Goal: Information Seeking & Learning: Check status

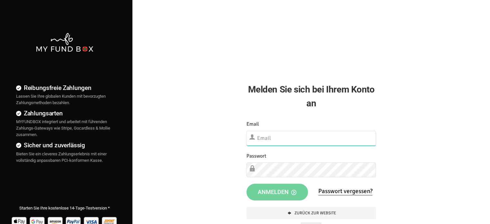
type input "[EMAIL_ADDRESS][DOMAIN_NAME]"
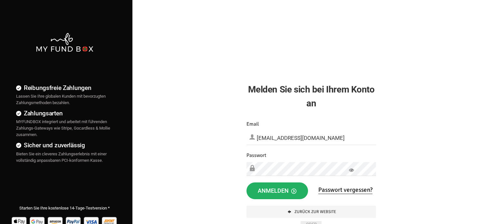
click at [267, 190] on span "Anmelden" at bounding box center [277, 190] width 39 height 7
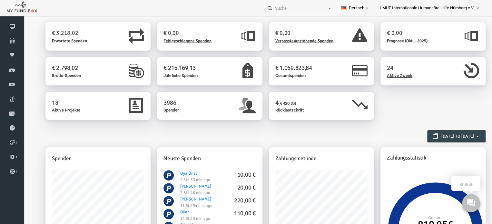
scroll to position [3, 0]
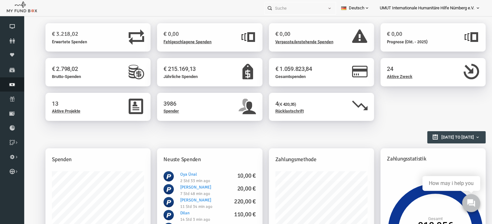
click at [14, 86] on icon at bounding box center [12, 84] width 24 height 5
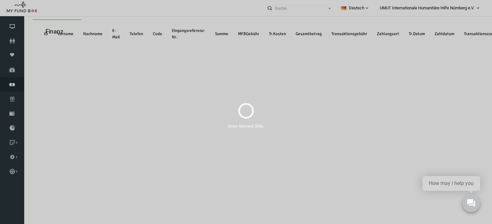
scroll to position [0, 0]
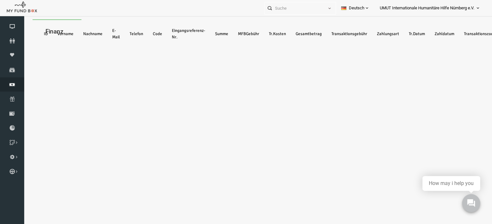
select select "100"
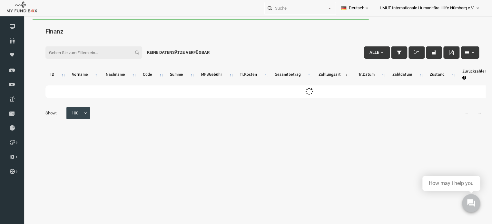
click at [93, 52] on input "Filter:" at bounding box center [84, 52] width 97 height 12
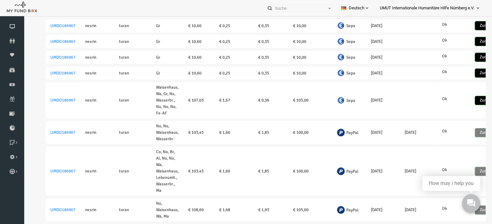
scroll to position [296, 0]
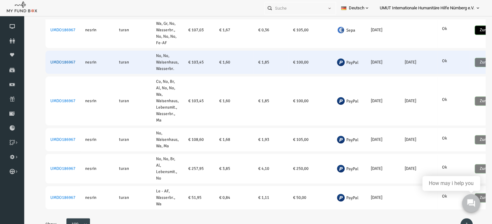
type input "[PERSON_NAME]"
click at [62, 60] on link "UMDO186967" at bounding box center [53, 62] width 25 height 5
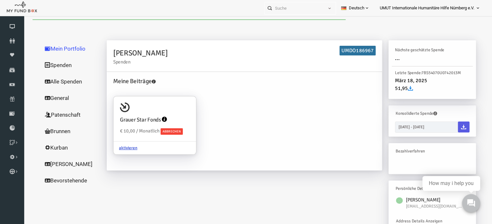
scroll to position [0, 0]
click at [52, 83] on link "Alle Spenden" at bounding box center [62, 81] width 64 height 17
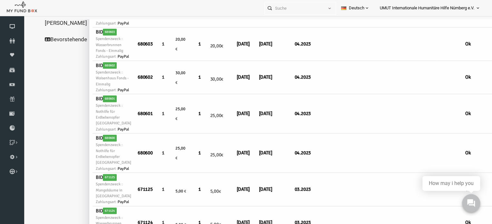
scroll to position [152, 0]
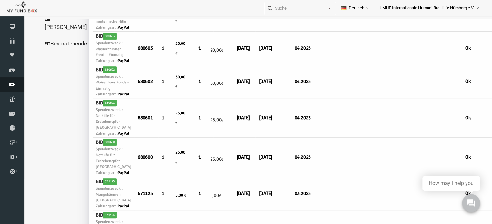
click at [12, 84] on icon at bounding box center [12, 84] width 24 height 5
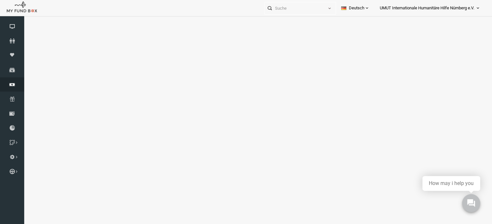
select select "100"
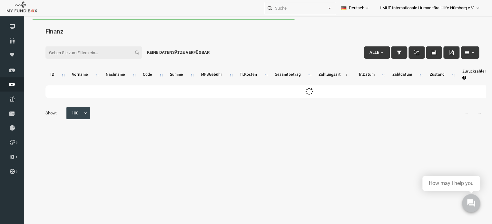
scroll to position [0, 0]
click at [105, 50] on input "Filter:" at bounding box center [84, 52] width 97 height 12
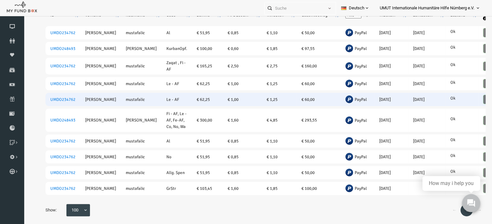
scroll to position [15, 0]
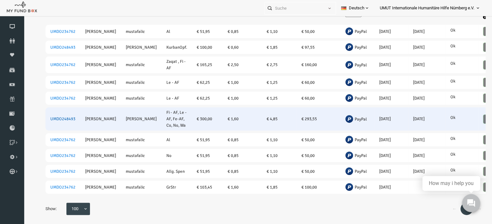
type input "[PERSON_NAME]"
click at [52, 116] on link "UMDO248493" at bounding box center [53, 118] width 25 height 5
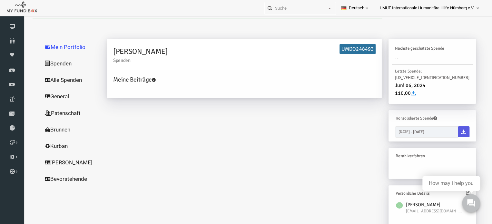
scroll to position [0, 0]
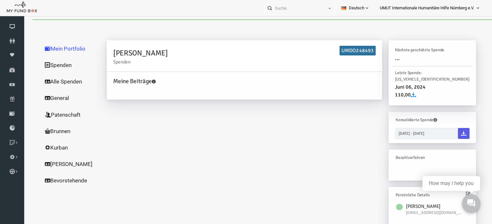
click at [48, 84] on link "Alle Spenden" at bounding box center [62, 81] width 64 height 17
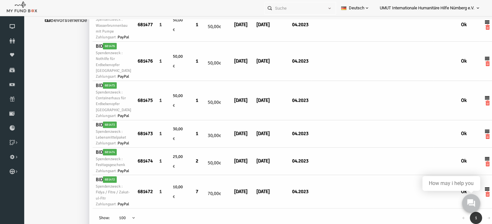
scroll to position [179, 0]
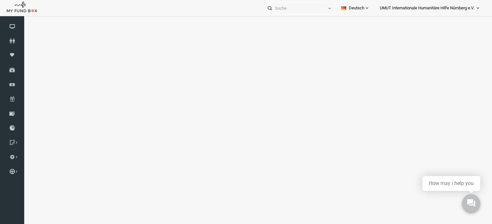
select select "100"
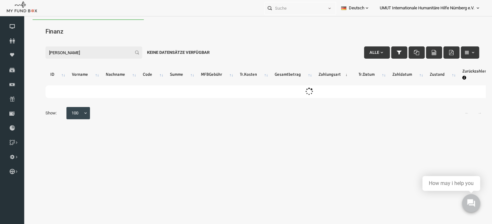
scroll to position [0, 0]
click at [104, 51] on input "[PERSON_NAME]" at bounding box center [84, 52] width 97 height 12
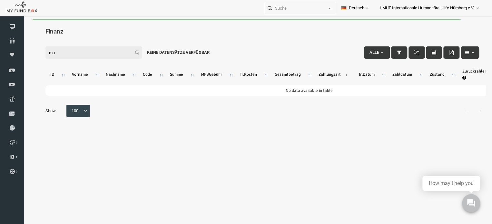
type input "m"
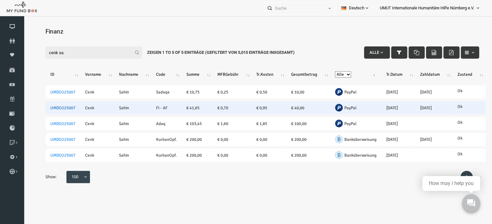
type input "cenk sa"
click at [56, 106] on link "UMDO225007" at bounding box center [53, 107] width 25 height 5
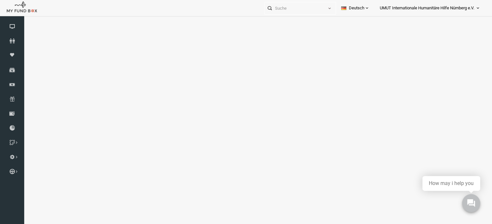
select select "100"
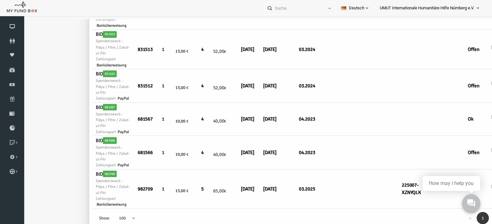
scroll to position [619, 0]
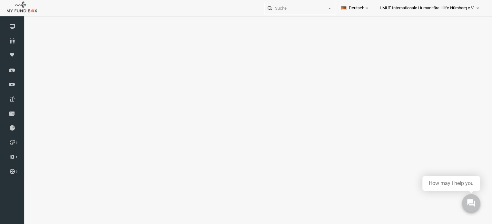
select select "100"
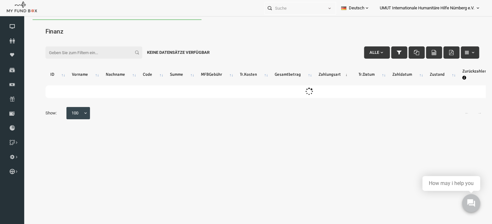
scroll to position [0, 0]
click at [66, 53] on input "Filter:" at bounding box center [84, 52] width 97 height 12
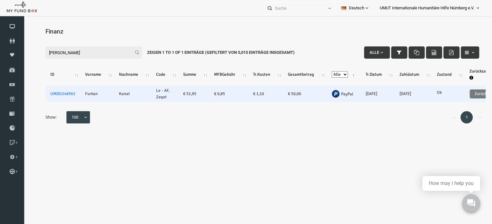
type input "[PERSON_NAME]"
click at [56, 93] on link "UMDO248562" at bounding box center [53, 93] width 25 height 5
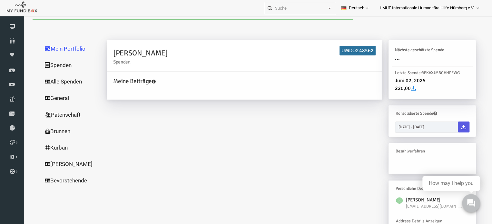
click at [54, 82] on link "Alle Spenden" at bounding box center [62, 81] width 64 height 17
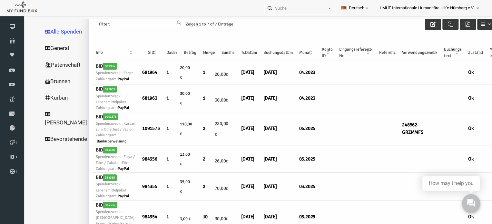
scroll to position [54, 0]
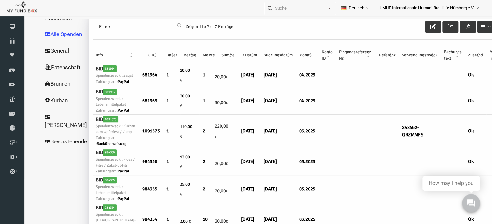
click at [251, 148] on td "[DATE]" at bounding box center [269, 132] width 36 height 34
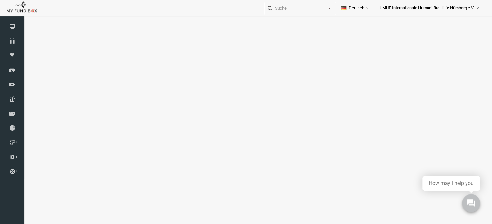
select select "100"
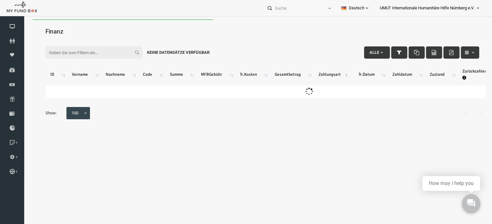
scroll to position [0, 0]
click at [97, 54] on input "Filter:" at bounding box center [84, 52] width 97 height 12
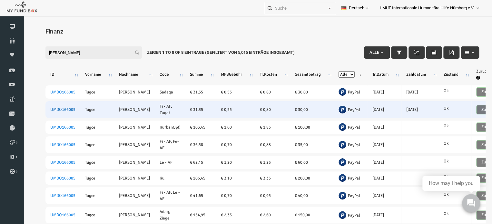
type input "[PERSON_NAME]"
click at [60, 108] on link "UMDO166005" at bounding box center [53, 109] width 25 height 5
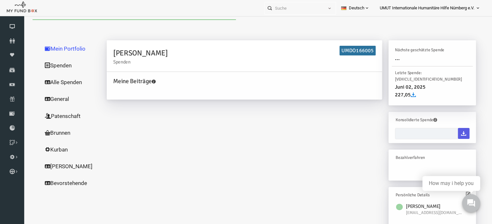
type input "[DATE] - [DATE]"
click at [45, 81] on link "Alle Spenden" at bounding box center [62, 82] width 64 height 17
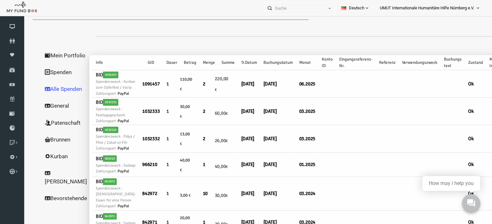
select select "100"
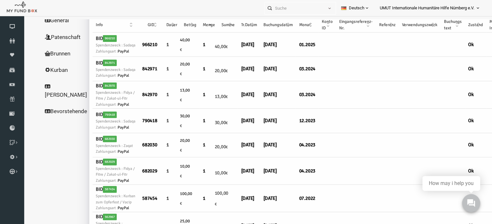
scroll to position [83, 0]
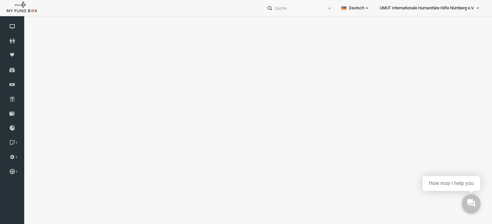
select select "100"
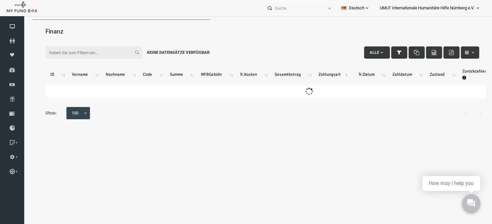
scroll to position [0, 0]
click at [108, 51] on input "Filter:" at bounding box center [84, 52] width 97 height 12
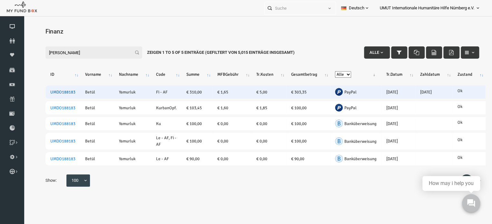
type input "[PERSON_NAME]"
click at [60, 92] on link "UMDO188183" at bounding box center [53, 92] width 25 height 5
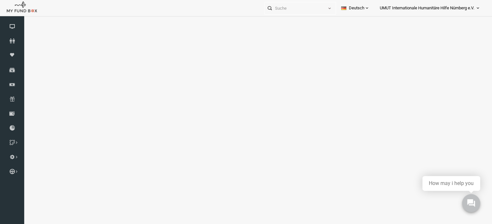
select select "100"
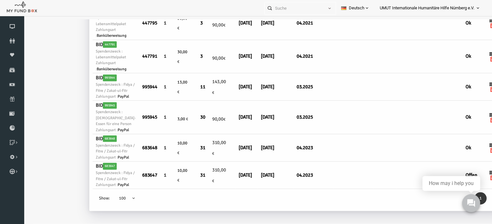
scroll to position [411, 0]
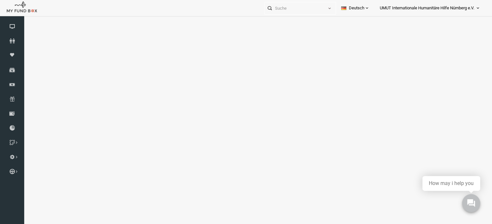
select select "100"
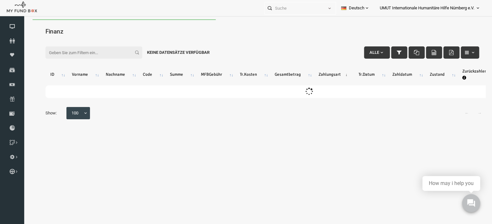
scroll to position [0, 0]
click at [80, 51] on input "Filter:" at bounding box center [84, 52] width 97 height 12
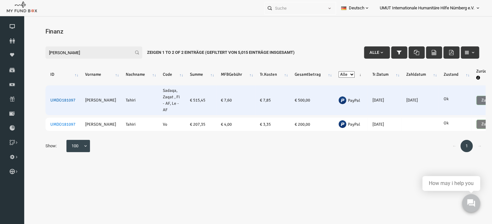
type input "[PERSON_NAME]"
click at [54, 98] on link "UMDO181097" at bounding box center [53, 100] width 25 height 5
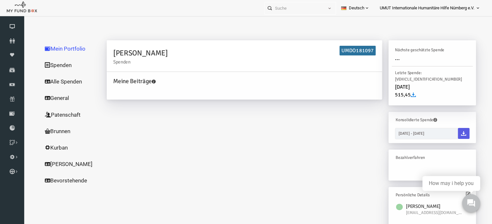
click at [46, 81] on link "Alle Spenden" at bounding box center [62, 81] width 64 height 17
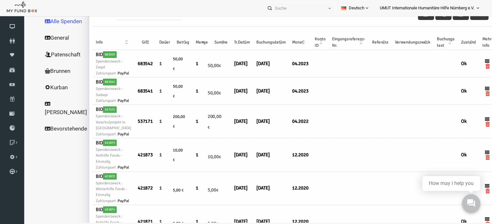
scroll to position [44, 0]
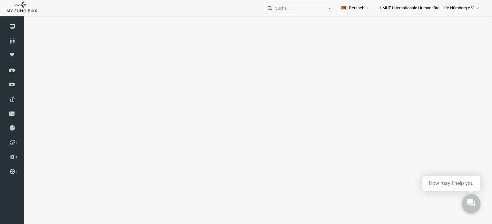
select select "100"
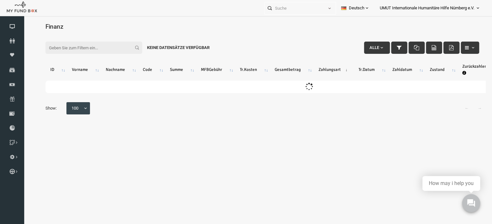
scroll to position [0, 0]
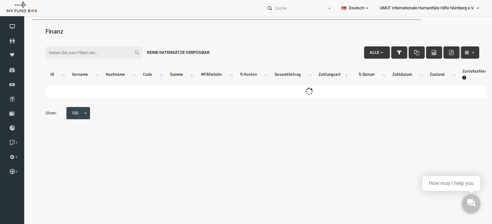
click at [97, 54] on input "Filter:" at bounding box center [84, 52] width 97 height 12
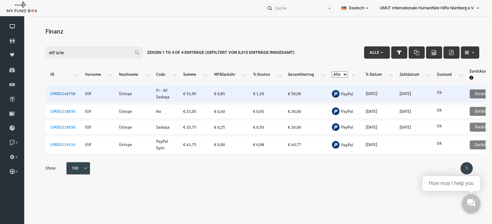
type input "elif ücte"
click at [55, 93] on link "UMDO248758" at bounding box center [53, 93] width 25 height 5
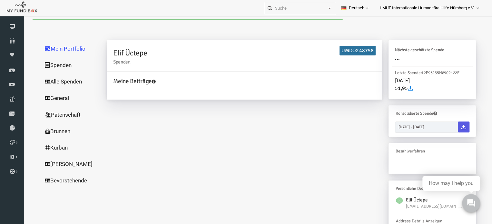
click at [51, 82] on link "Alle Spenden" at bounding box center [62, 81] width 64 height 17
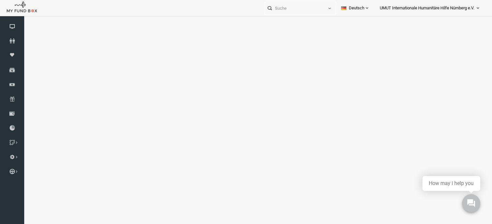
select select "100"
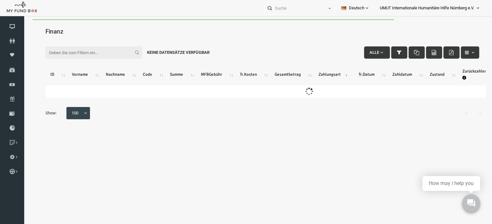
click at [104, 54] on input "Filter:" at bounding box center [84, 52] width 97 height 12
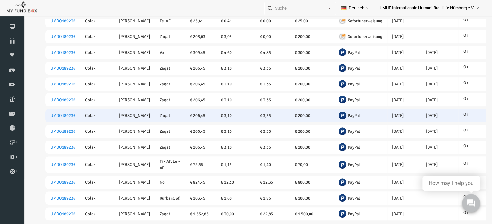
scroll to position [116, 0]
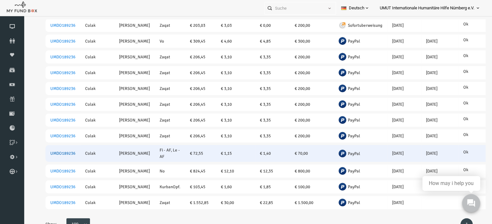
type input "[PERSON_NAME]"
click at [57, 151] on link "UMDO189236" at bounding box center [53, 153] width 25 height 5
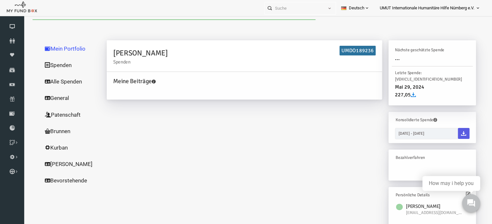
scroll to position [0, 0]
click at [49, 81] on link "Alle Spenden" at bounding box center [62, 81] width 64 height 17
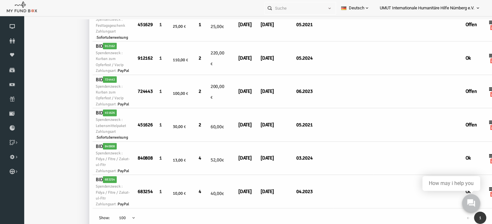
scroll to position [795, 0]
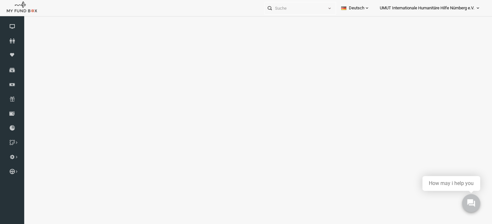
select select "100"
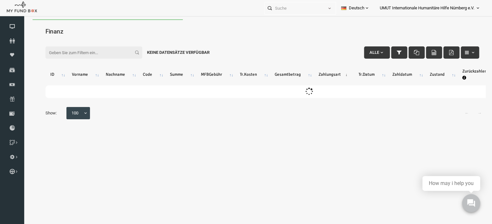
scroll to position [0, 0]
click at [106, 53] on input "Filter:" at bounding box center [84, 52] width 97 height 12
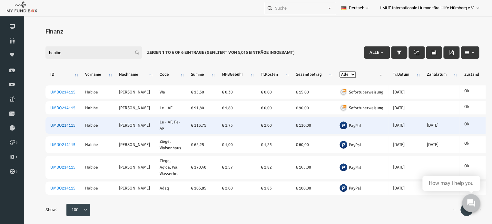
type input "habibe"
click at [55, 124] on link "UMDO214115" at bounding box center [53, 125] width 25 height 5
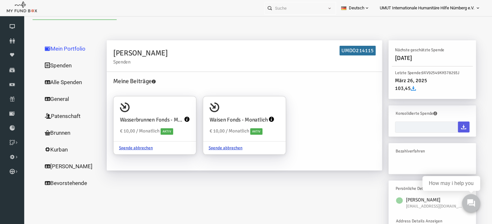
type input "[DATE] - [DATE]"
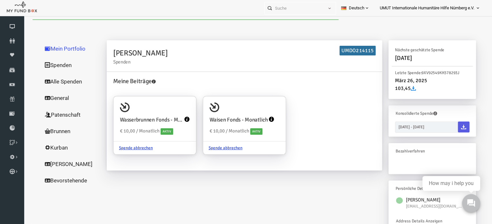
click at [46, 81] on link "Alle Spenden" at bounding box center [62, 81] width 64 height 17
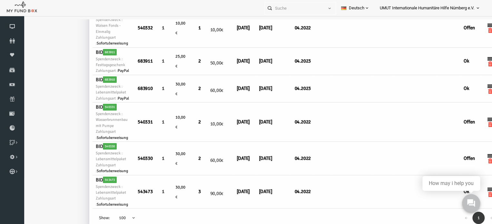
scroll to position [1317, 0]
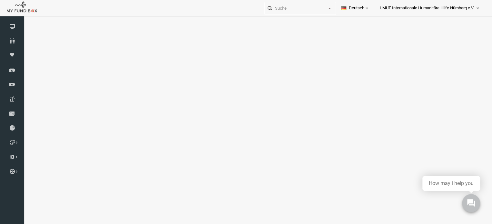
select select "100"
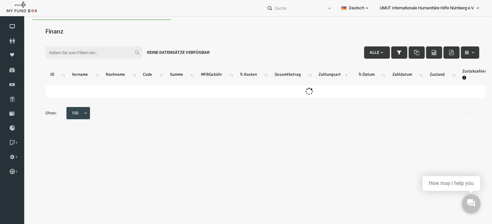
scroll to position [0, 0]
click at [92, 51] on input "Filter:" at bounding box center [84, 52] width 97 height 12
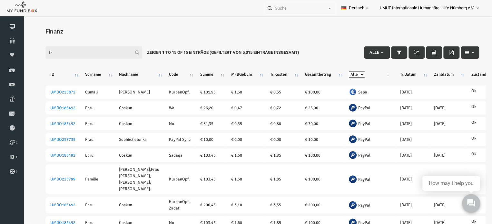
type input "f"
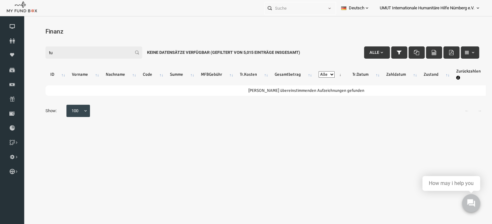
type input "t"
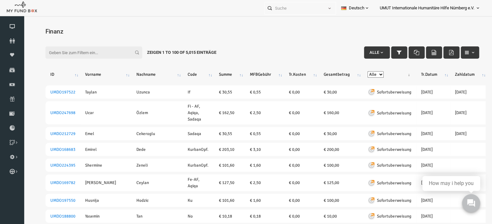
click at [105, 50] on input "Filter:" at bounding box center [84, 52] width 97 height 12
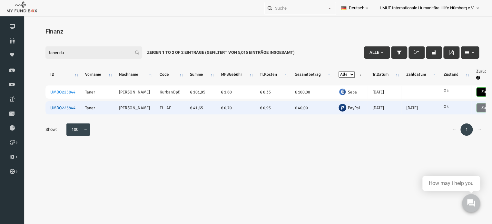
type input "taner du"
click at [57, 108] on link "UMDO225844" at bounding box center [53, 107] width 25 height 5
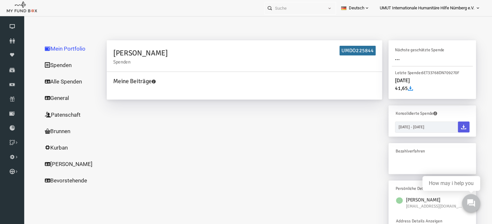
click at [53, 82] on link "Alle Spenden" at bounding box center [62, 81] width 64 height 17
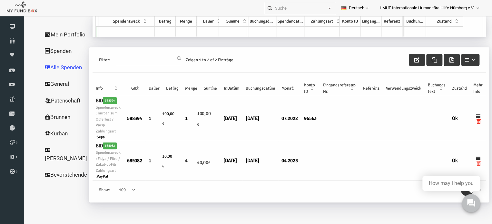
scroll to position [21, 0]
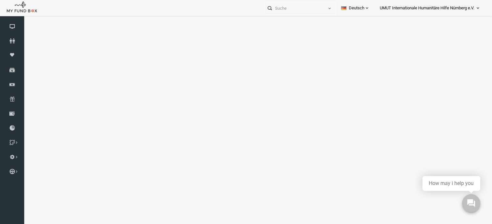
select select "100"
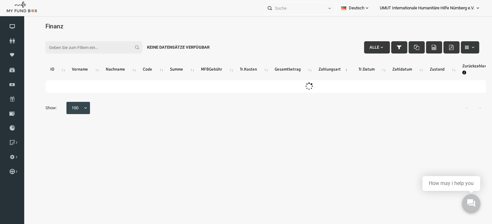
scroll to position [1, 0]
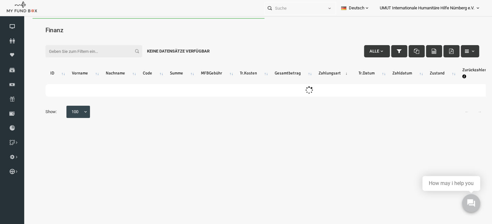
click at [113, 35] on div "Filter: Alle Keine Datensätze verfügbar" at bounding box center [253, 40] width 447 height 17
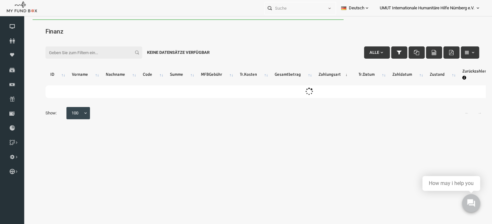
click at [107, 54] on input "Filter:" at bounding box center [84, 52] width 97 height 12
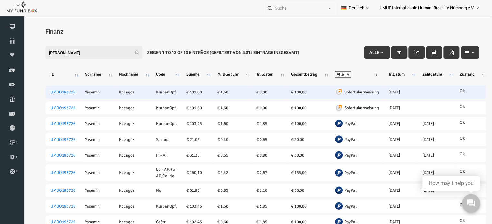
type input "[PERSON_NAME]"
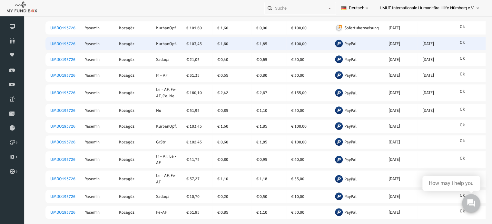
scroll to position [92, 0]
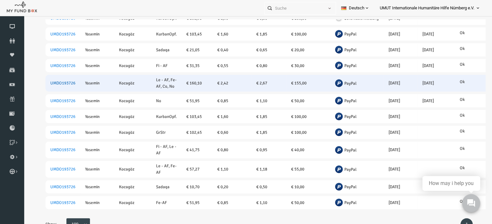
click at [57, 81] on link "UMDO193726" at bounding box center [53, 83] width 25 height 5
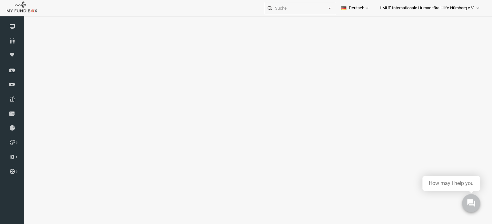
select select "100"
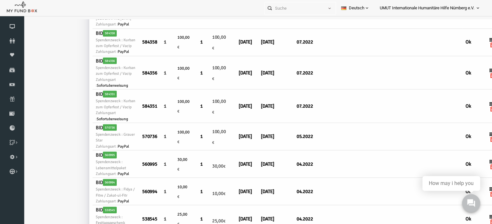
scroll to position [576, 0]
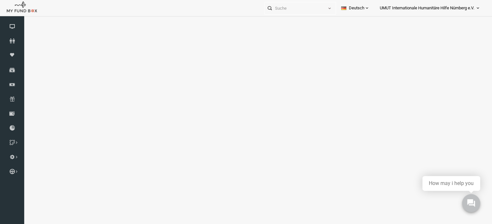
select select "100"
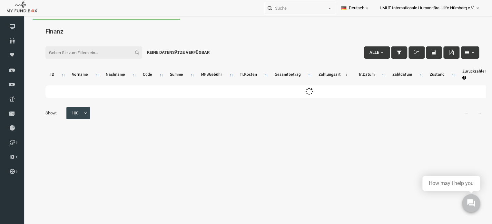
scroll to position [0, 0]
click at [101, 53] on input "Filter:" at bounding box center [84, 52] width 97 height 12
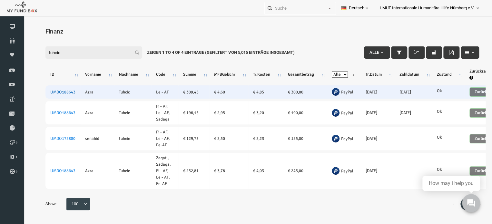
type input "tuhcic"
click at [54, 91] on link "UMDO188643" at bounding box center [53, 92] width 25 height 5
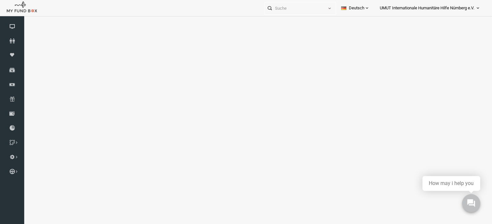
select select "100"
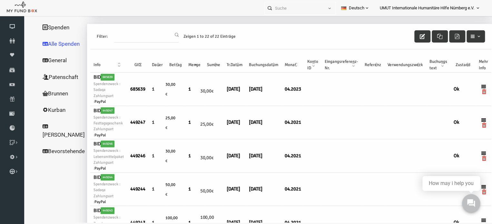
scroll to position [21, 2]
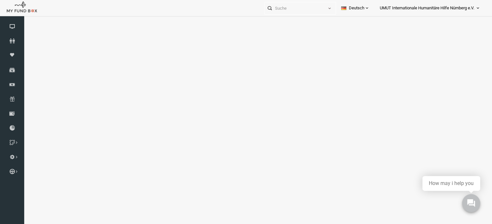
select select "100"
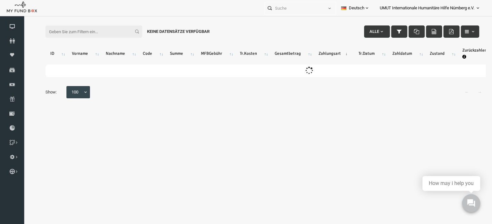
scroll to position [0, 0]
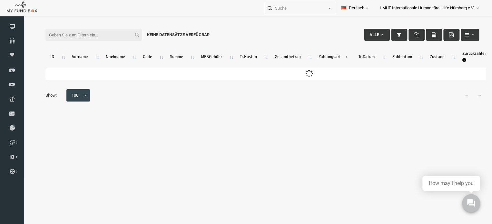
click at [72, 32] on input "Filter:" at bounding box center [84, 35] width 97 height 12
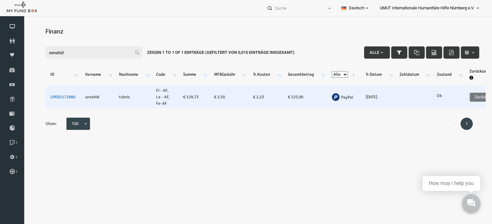
type input "senahid"
click at [62, 98] on link "UMDO172880" at bounding box center [53, 96] width 25 height 5
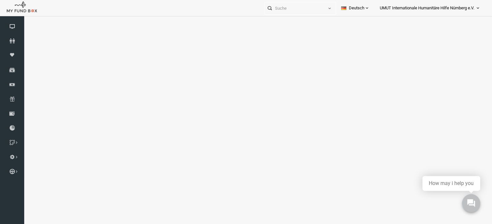
select select "100"
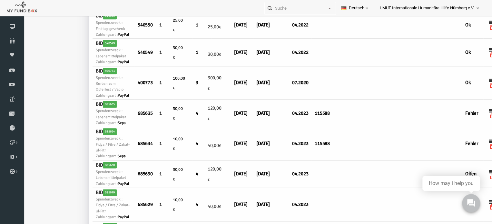
scroll to position [297, 0]
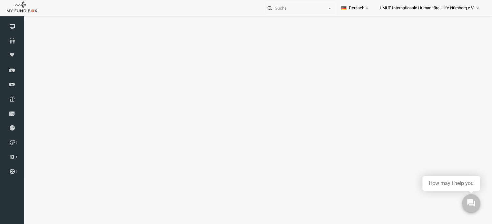
select select "100"
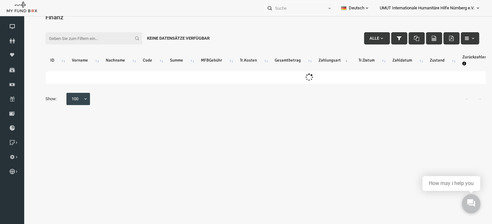
scroll to position [0, 0]
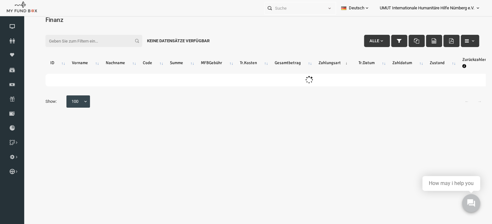
click at [106, 38] on input "Filter:" at bounding box center [84, 41] width 97 height 12
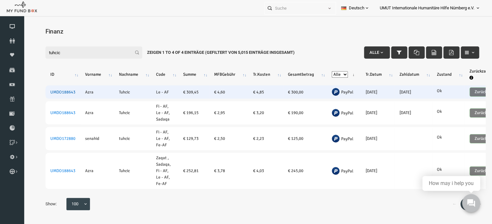
type input "tuhcic"
click at [62, 91] on link "UMDO188643" at bounding box center [53, 92] width 25 height 5
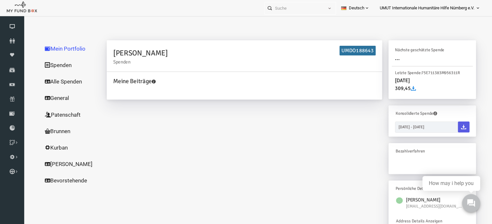
click at [62, 82] on link "Alle Spenden" at bounding box center [62, 81] width 64 height 17
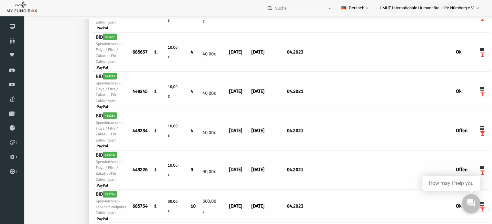
scroll to position [674, 0]
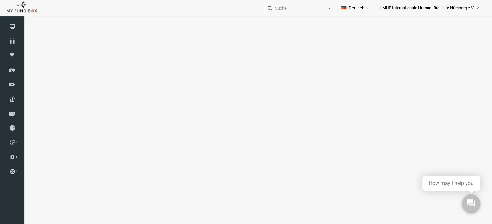
select select "100"
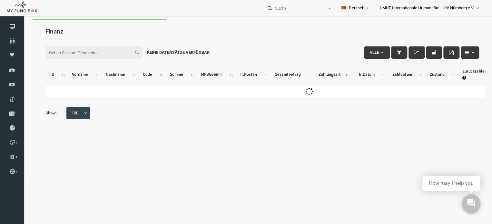
scroll to position [0, 0]
click at [75, 52] on input "Filter:" at bounding box center [84, 52] width 97 height 12
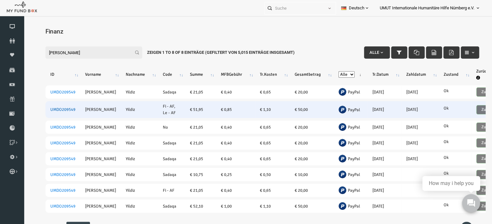
type input "[PERSON_NAME]"
click at [62, 108] on link "UMDO209549" at bounding box center [53, 109] width 25 height 5
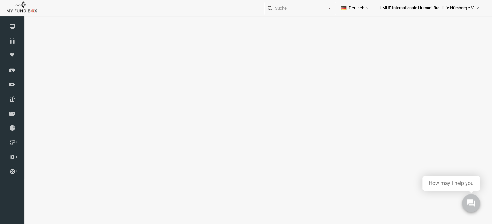
select select "100"
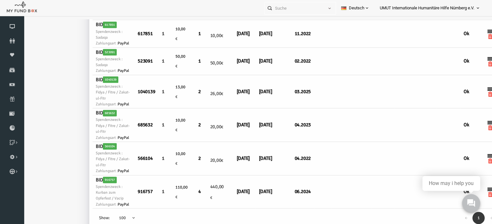
scroll to position [384, 0]
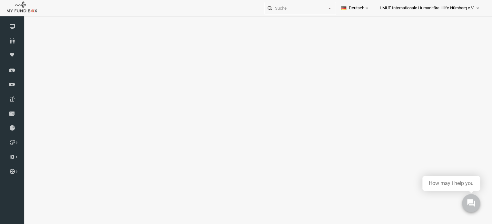
select select "100"
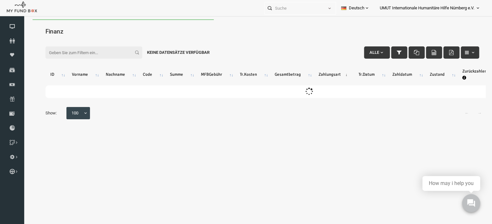
scroll to position [0, 0]
click at [62, 55] on input "Filter:" at bounding box center [84, 52] width 97 height 12
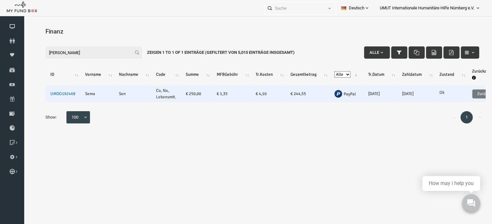
type input "[PERSON_NAME]"
click at [49, 93] on link "UMDO192468" at bounding box center [53, 93] width 25 height 5
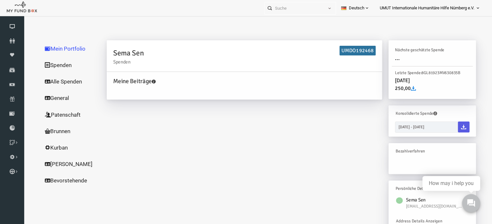
click at [51, 81] on link "Alle Spenden" at bounding box center [62, 81] width 64 height 17
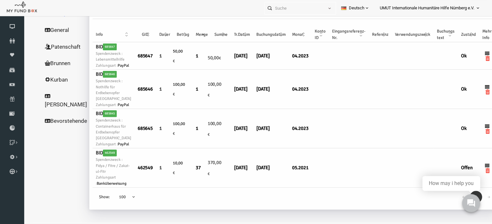
scroll to position [75, 0]
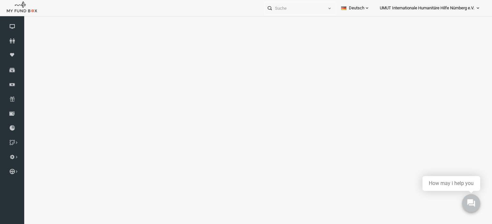
select select "100"
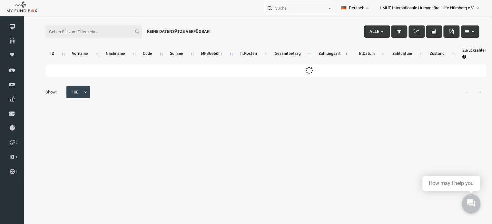
scroll to position [0, 0]
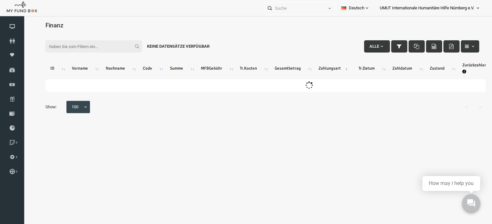
click at [58, 30] on div "Filter: Alle Keine Datensätze verfügbar" at bounding box center [253, 35] width 447 height 17
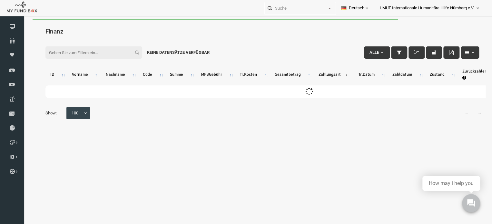
click at [62, 50] on input "Filter:" at bounding box center [84, 52] width 97 height 12
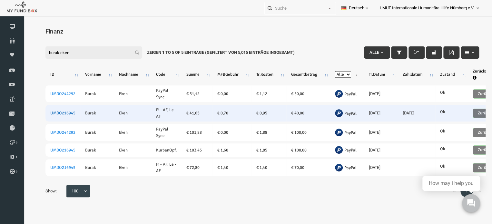
type input "burak eken"
click at [55, 113] on link "UMDO216945" at bounding box center [53, 113] width 25 height 5
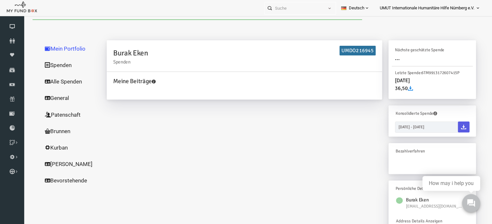
click at [50, 81] on link "Alle Spenden" at bounding box center [62, 81] width 64 height 17
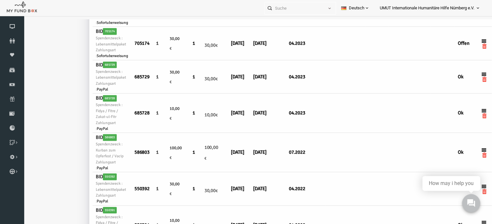
scroll to position [224, 0]
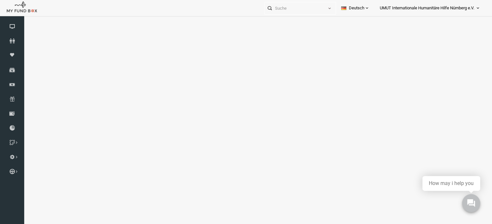
select select "100"
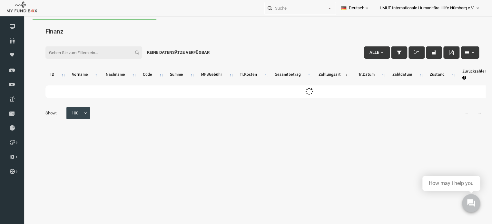
scroll to position [0, 0]
click at [85, 58] on input "Filter:" at bounding box center [84, 52] width 97 height 12
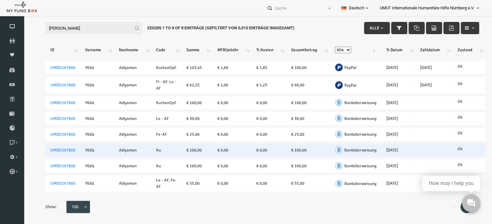
scroll to position [21, 0]
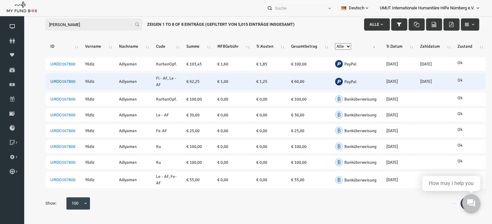
type input "[PERSON_NAME]"
click at [57, 79] on link "UMDO167800" at bounding box center [53, 81] width 25 height 5
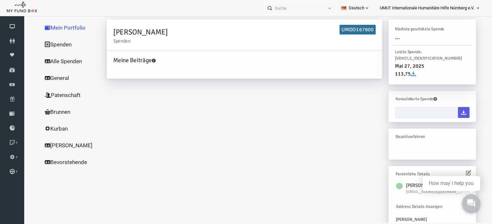
type input "[DATE] - [DATE]"
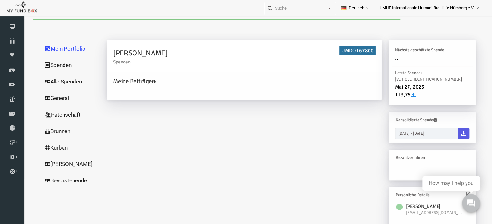
click at [47, 81] on link "Alle Spenden" at bounding box center [62, 81] width 64 height 17
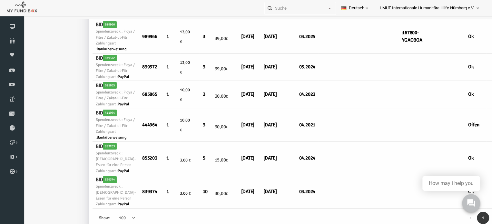
scroll to position [1358, 0]
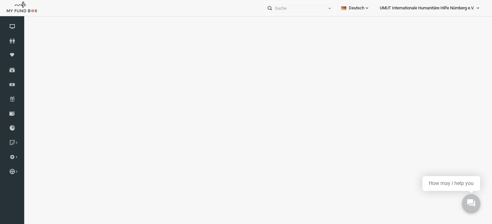
select select "100"
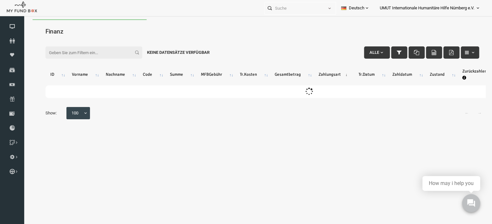
scroll to position [0, 0]
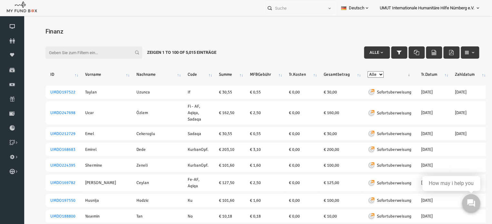
click at [71, 54] on input "Filter:" at bounding box center [84, 52] width 97 height 12
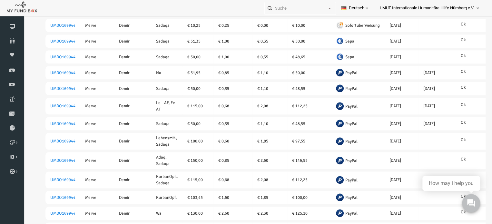
scroll to position [279, 0]
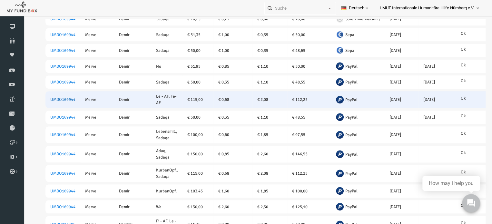
type input "[PERSON_NAME]"
click at [62, 97] on link "UMDO169944" at bounding box center [53, 99] width 25 height 5
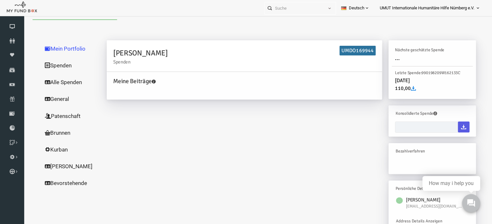
scroll to position [0, 0]
type input "[DATE] - [DATE]"
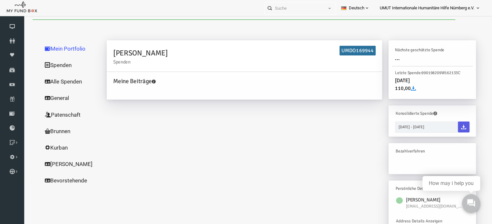
click at [50, 80] on link "Alle Spenden" at bounding box center [62, 81] width 64 height 17
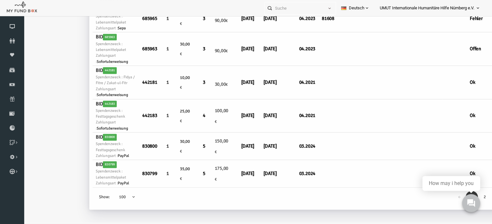
scroll to position [3191, 0]
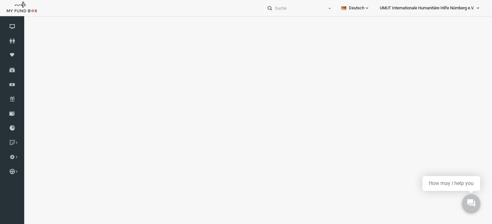
select select "100"
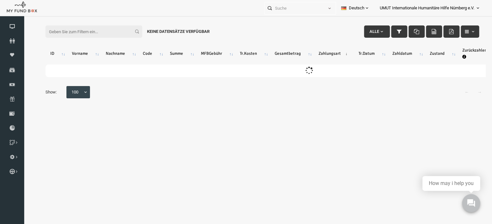
scroll to position [0, 0]
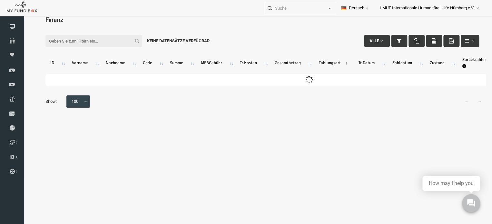
click at [73, 26] on div "Filter: Alle Keine Datensätze verfügbar" at bounding box center [253, 30] width 447 height 17
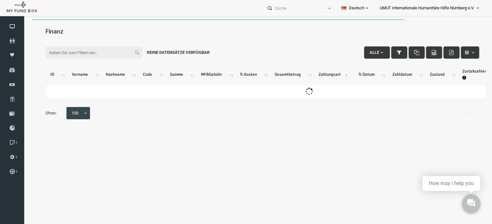
click at [78, 49] on input "Filter:" at bounding box center [84, 52] width 97 height 12
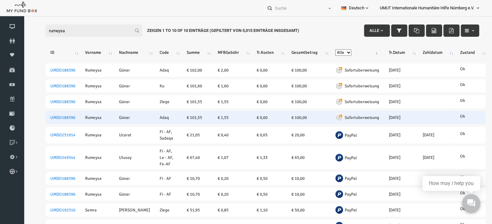
scroll to position [47, 0]
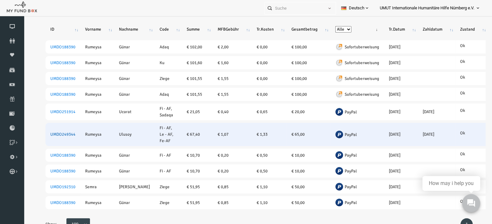
type input "rumeysa"
click at [58, 132] on link "UMDO249344" at bounding box center [53, 134] width 25 height 5
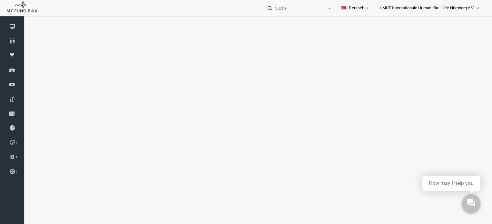
select select "100"
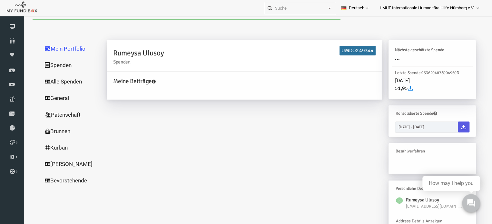
click at [54, 83] on link "Alle Spenden" at bounding box center [62, 81] width 64 height 17
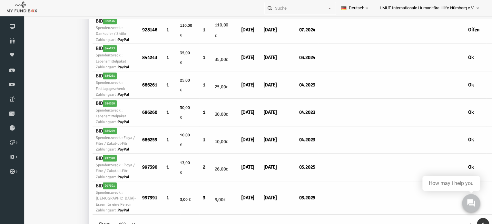
scroll to position [226, 0]
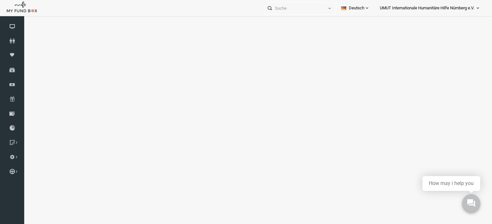
select select "100"
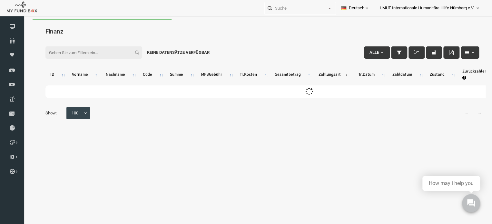
scroll to position [0, 0]
click at [74, 52] on input "Filter:" at bounding box center [84, 52] width 97 height 12
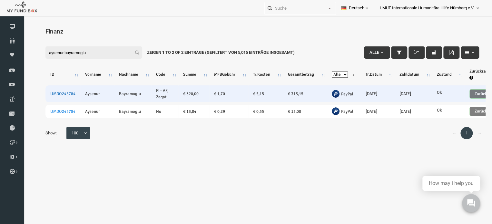
type input "aysenur bayramoglu"
click at [47, 92] on link "UMDO245784" at bounding box center [53, 93] width 25 height 5
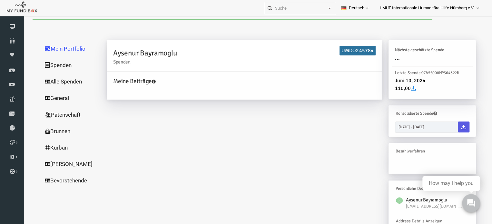
click at [56, 79] on link "Alle Spenden" at bounding box center [62, 81] width 64 height 17
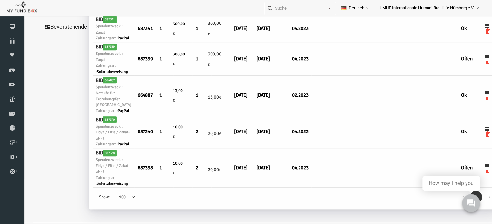
scroll to position [180, 0]
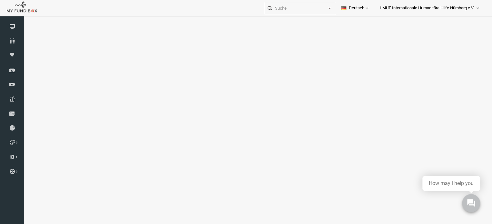
select select "100"
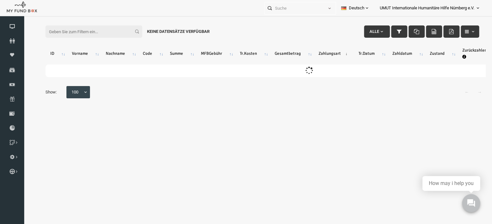
scroll to position [0, 0]
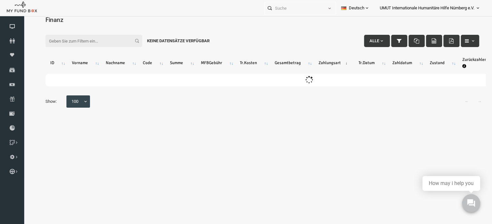
click at [80, 30] on div "Filter: Alle Keine Datensätze verfügbar" at bounding box center [253, 30] width 447 height 17
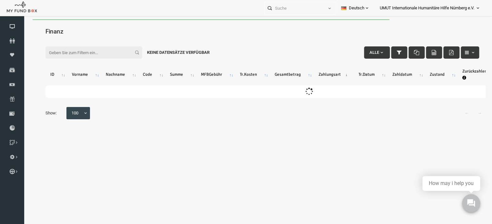
click at [79, 56] on input "Filter:" at bounding box center [84, 52] width 97 height 12
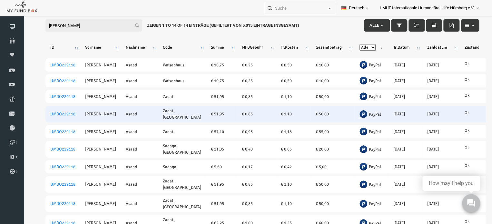
scroll to position [36, 0]
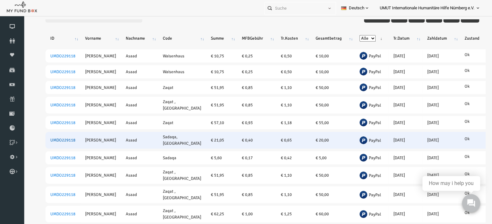
type input "[PERSON_NAME]"
click at [60, 140] on link "UMDO229118" at bounding box center [53, 140] width 25 height 5
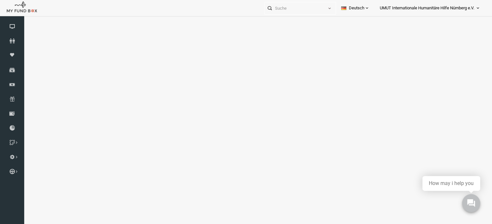
select select "100"
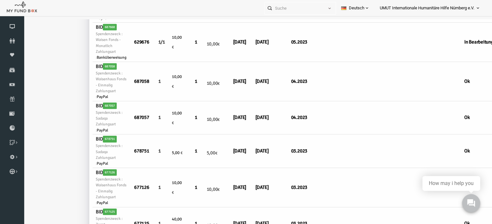
scroll to position [2720, 0]
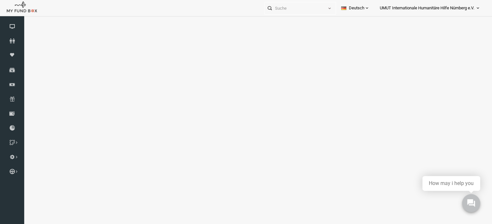
select select "100"
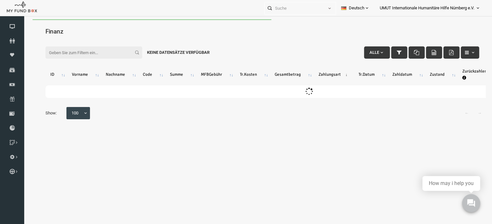
scroll to position [0, 0]
click at [65, 52] on input "Filter:" at bounding box center [84, 52] width 97 height 12
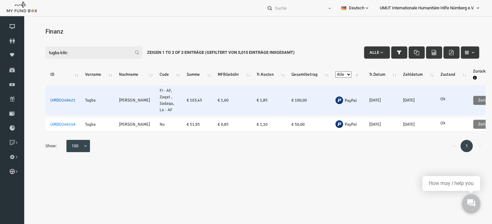
type input "tugba kilic"
click at [57, 100] on link "UMDO249421" at bounding box center [53, 100] width 25 height 5
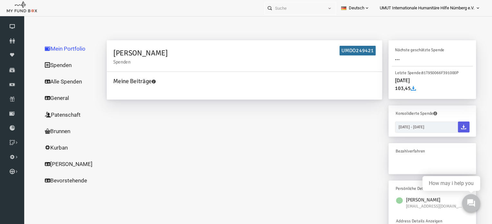
click at [55, 81] on link "Alle Spenden" at bounding box center [62, 81] width 64 height 17
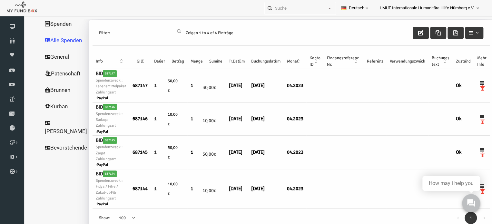
scroll to position [21, 0]
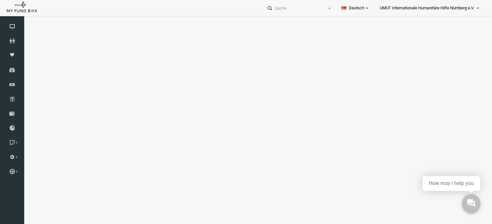
select select "100"
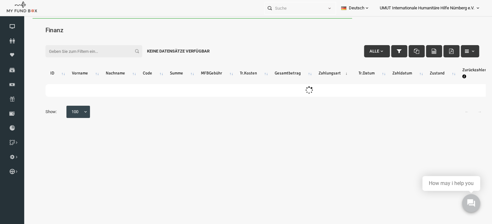
scroll to position [0, 0]
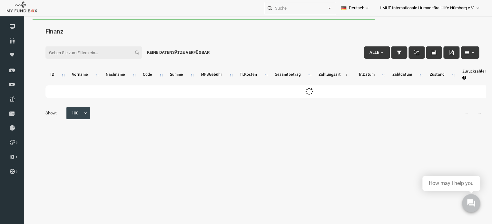
click at [69, 51] on input "Filter:" at bounding box center [84, 52] width 97 height 12
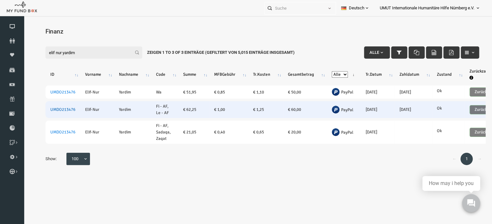
type input "elif nur yardim"
click at [51, 110] on link "UMDO213476" at bounding box center [53, 109] width 25 height 5
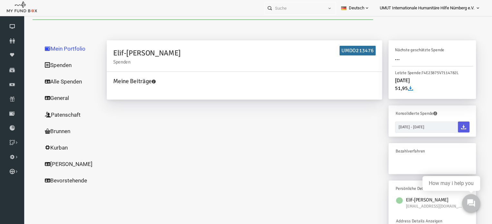
click at [57, 80] on link "Alle Spenden" at bounding box center [62, 81] width 64 height 17
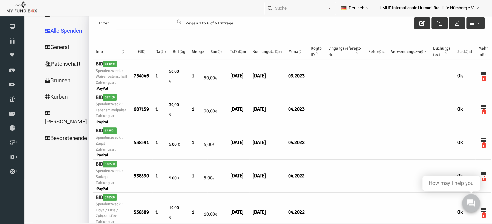
scroll to position [35, 0]
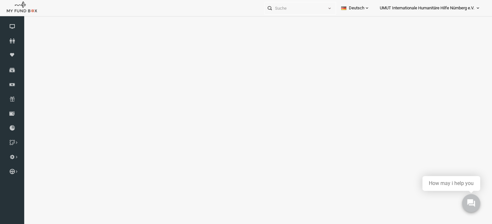
select select "100"
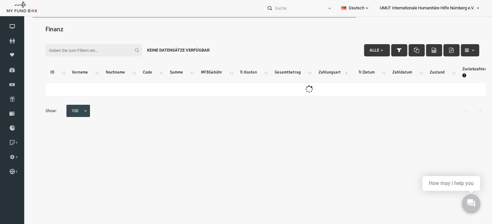
scroll to position [0, 0]
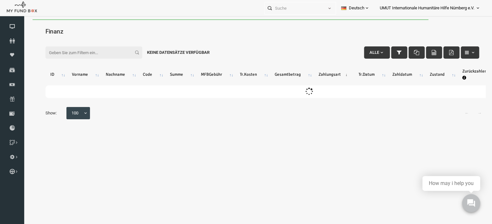
click at [73, 53] on input "Filter:" at bounding box center [84, 52] width 97 height 12
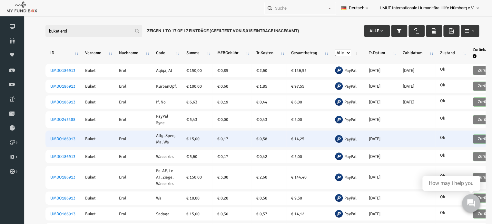
scroll to position [22, 0]
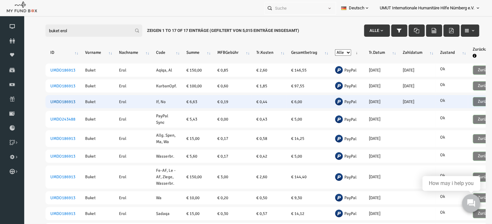
type input "buket erol"
click at [54, 101] on link "UMDO186913" at bounding box center [53, 101] width 25 height 5
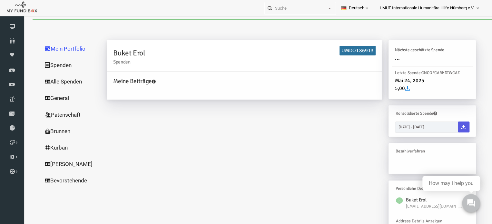
scroll to position [0, 0]
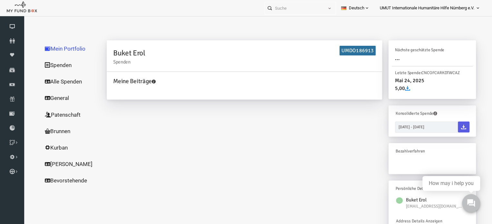
click at [54, 81] on link "Alle Spenden" at bounding box center [62, 81] width 64 height 17
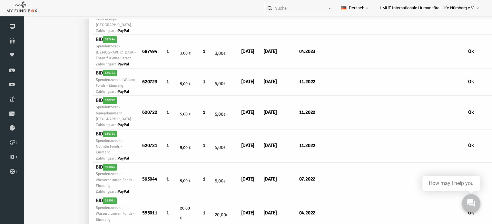
scroll to position [427, 0]
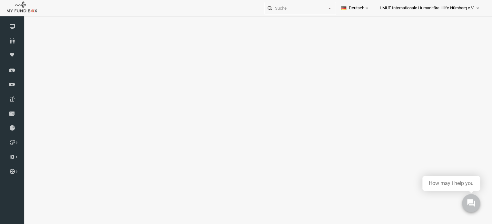
select select "100"
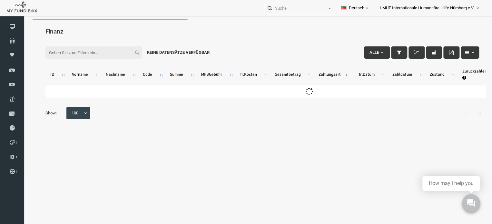
scroll to position [0, 0]
click at [79, 51] on input "Filter:" at bounding box center [84, 52] width 97 height 12
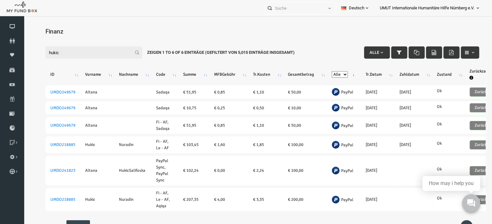
scroll to position [5, 0]
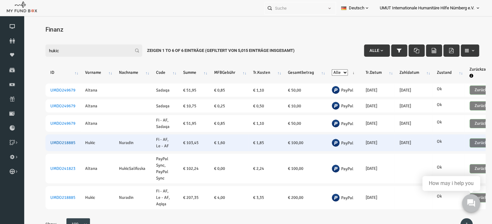
type input "hukic"
click at [55, 140] on link "UMDO218885" at bounding box center [53, 142] width 25 height 5
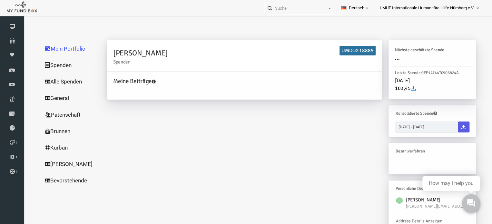
scroll to position [0, 0]
click at [54, 82] on link "Alle Spenden" at bounding box center [62, 81] width 64 height 17
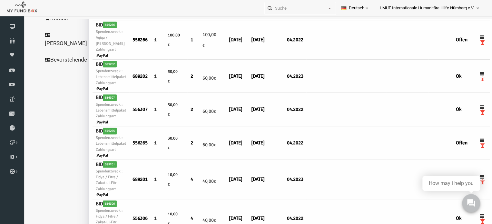
scroll to position [142, 0]
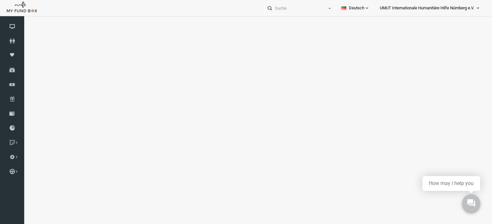
select select "100"
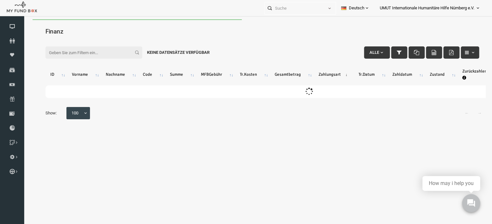
scroll to position [0, 0]
click at [50, 51] on input "Filter:" at bounding box center [84, 52] width 97 height 12
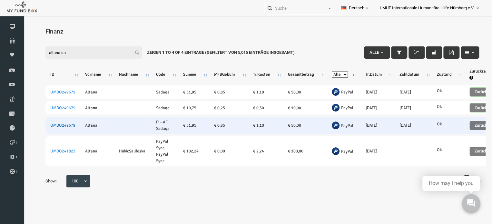
type input "altana sa"
click at [55, 124] on link "UMDO249679" at bounding box center [53, 125] width 25 height 5
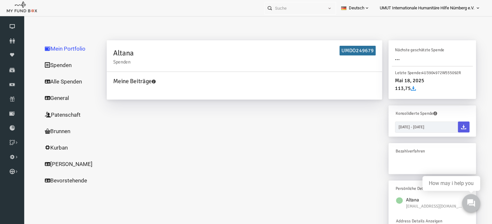
click at [59, 84] on link "Alle Spenden" at bounding box center [62, 81] width 64 height 17
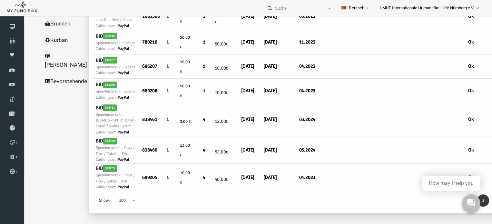
scroll to position [21, 0]
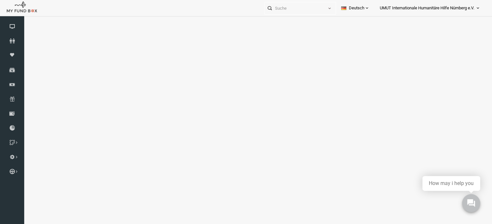
select select "100"
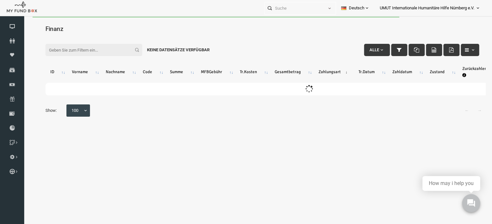
scroll to position [0, 0]
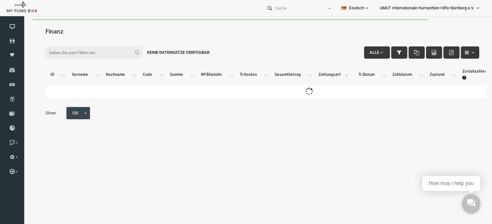
click at [69, 52] on input "Filter:" at bounding box center [84, 52] width 97 height 12
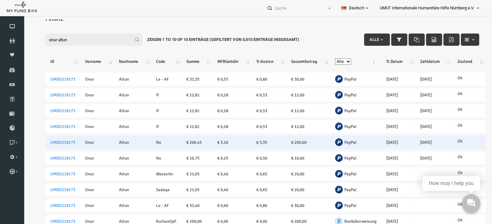
scroll to position [18, 0]
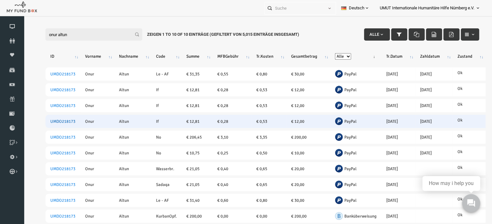
type input "onur altun"
click at [56, 120] on link "UMDO218173" at bounding box center [53, 121] width 25 height 5
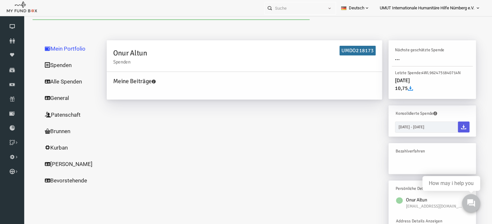
scroll to position [0, 0]
click at [50, 82] on link "Alle Spenden" at bounding box center [62, 81] width 64 height 17
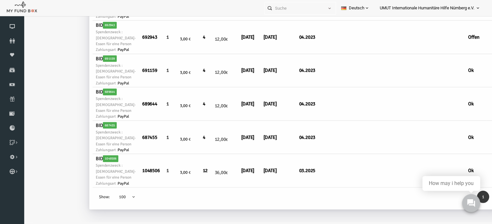
scroll to position [1063, 0]
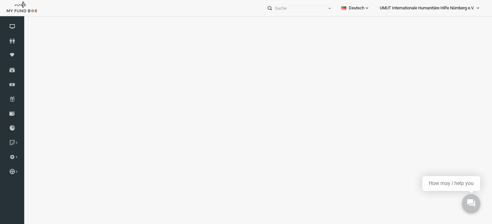
select select "100"
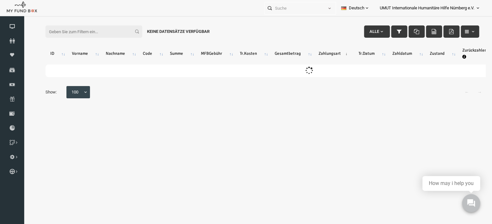
scroll to position [0, 0]
click at [99, 33] on input "Filter:" at bounding box center [84, 31] width 97 height 12
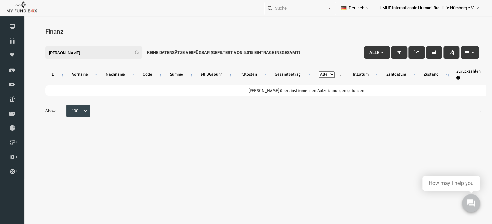
click at [54, 53] on input "[PERSON_NAME]" at bounding box center [84, 52] width 97 height 12
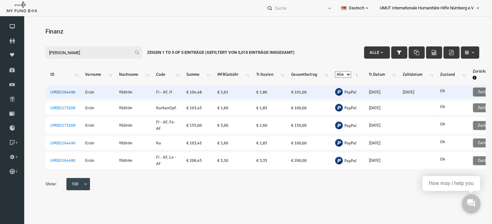
type input "[PERSON_NAME]"
click at [57, 92] on link "UMDO164490" at bounding box center [53, 92] width 25 height 5
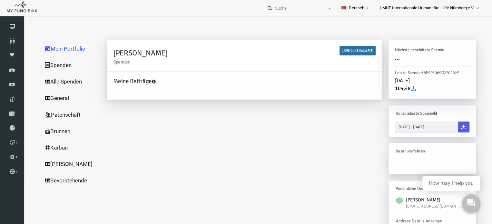
click at [58, 82] on link "Alle Spenden" at bounding box center [62, 81] width 64 height 17
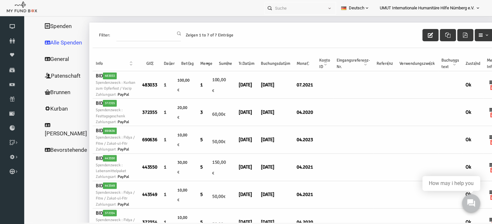
scroll to position [24, 0]
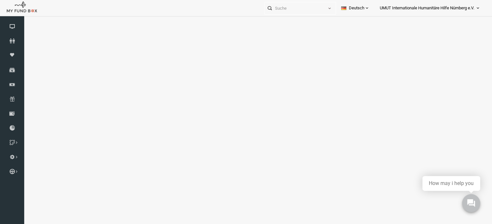
select select "100"
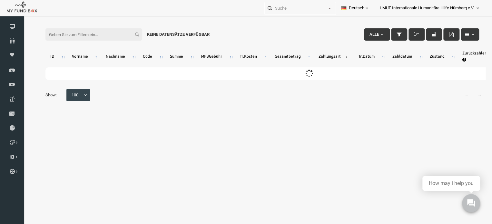
scroll to position [5, 0]
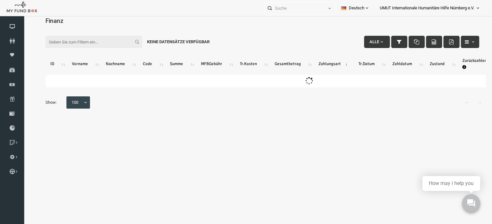
click at [79, 31] on div "Filter: Alle Keine Datensätze verfügbar" at bounding box center [253, 31] width 447 height 17
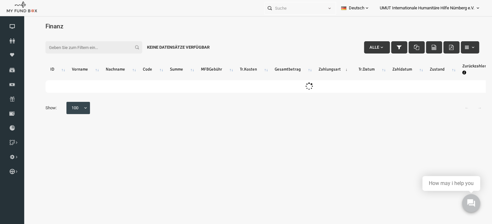
scroll to position [0, 0]
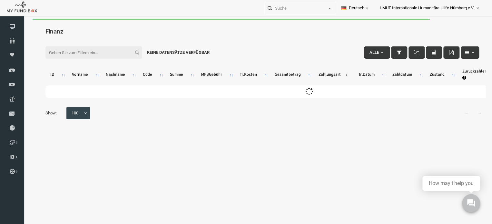
click at [84, 50] on input "Filter:" at bounding box center [84, 52] width 97 height 12
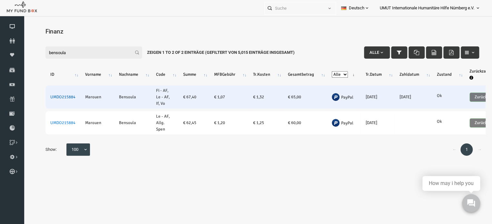
type input "bensoula"
click at [60, 97] on link "UMDO215884" at bounding box center [53, 96] width 25 height 5
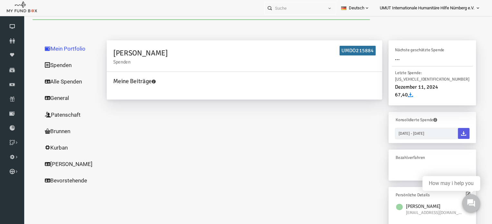
click at [49, 82] on link "Alle Spenden" at bounding box center [62, 81] width 64 height 17
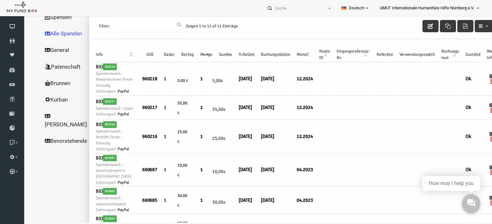
scroll to position [33, 0]
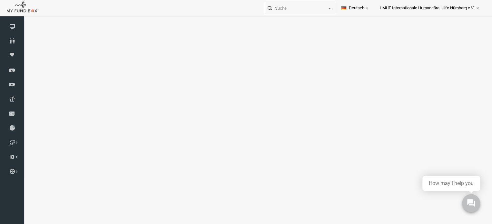
select select "100"
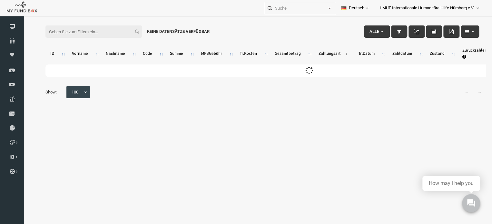
scroll to position [0, 0]
click at [60, 29] on input "Filter:" at bounding box center [84, 31] width 97 height 12
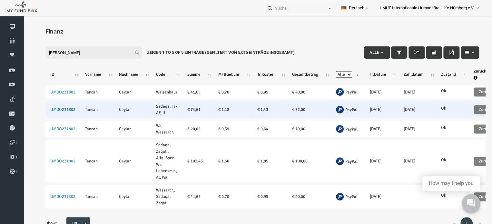
type input "[PERSON_NAME]"
click at [58, 109] on link "UMDO231802" at bounding box center [53, 109] width 25 height 5
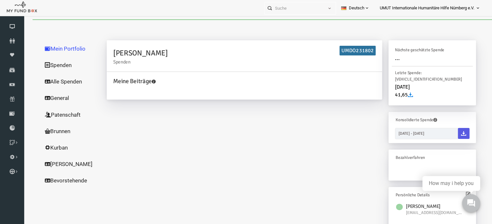
click at [53, 81] on link "Alle Spenden" at bounding box center [62, 81] width 64 height 17
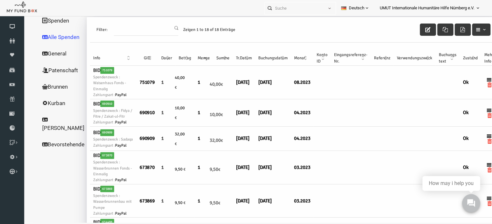
scroll to position [30, 3]
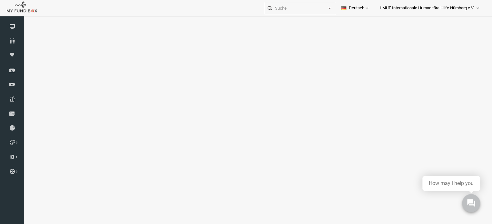
select select "100"
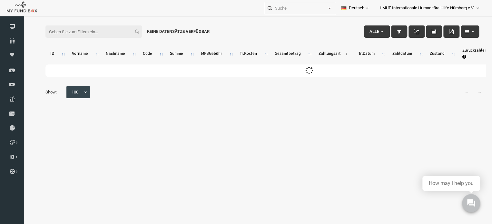
scroll to position [0, 0]
click at [91, 35] on input "Filter:" at bounding box center [84, 31] width 97 height 12
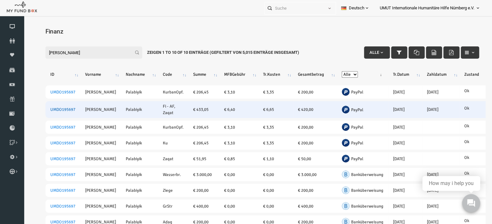
type input "[PERSON_NAME]"
click at [54, 109] on link "UMDO195697" at bounding box center [53, 109] width 25 height 5
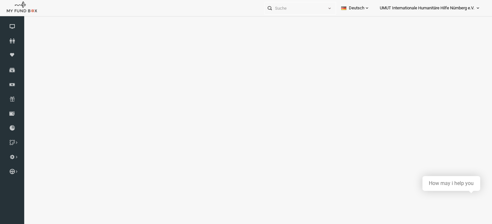
select select "100"
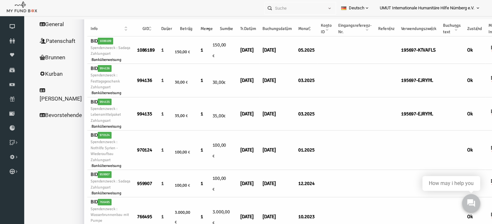
scroll to position [74, 4]
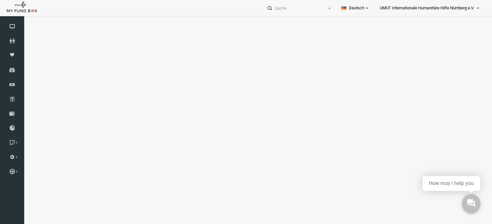
select select "100"
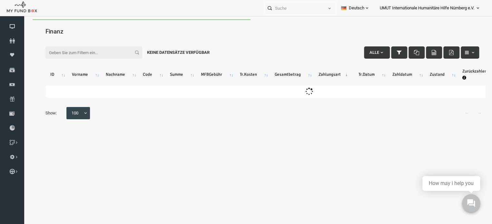
scroll to position [0, 0]
click at [66, 54] on input "Filter:" at bounding box center [84, 52] width 97 height 12
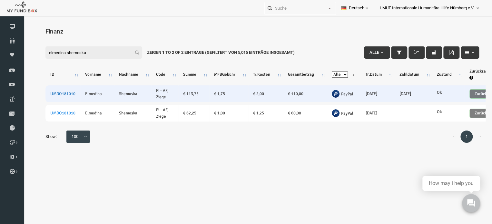
type input "elmedina shemoska"
click at [59, 94] on link "UMDO181010" at bounding box center [53, 93] width 25 height 5
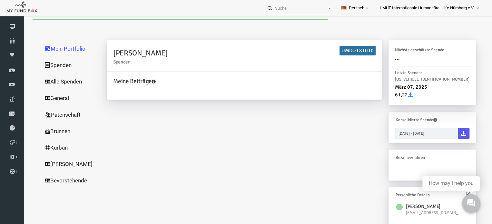
drag, startPoint x: 116, startPoint y: 115, endPoint x: 54, endPoint y: 83, distance: 70.1
click at [54, 83] on link "Alle Spenden" at bounding box center [62, 81] width 64 height 17
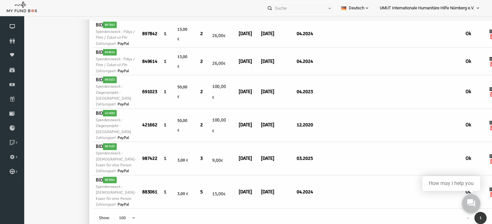
scroll to position [476, 0]
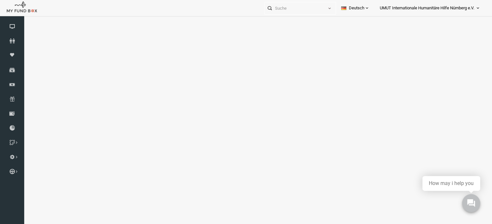
select select "100"
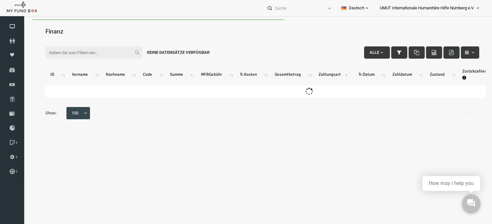
scroll to position [0, 0]
click at [68, 52] on input "Filter:" at bounding box center [84, 52] width 97 height 12
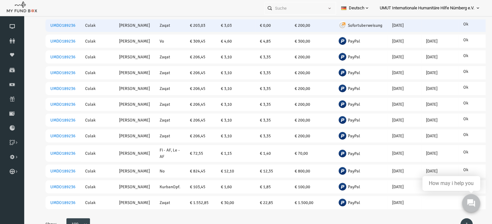
scroll to position [116, 0]
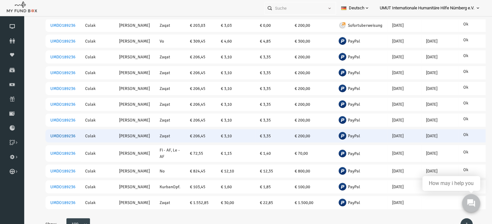
type input "[PERSON_NAME]"
click at [58, 133] on link "UMDO189236" at bounding box center [53, 135] width 25 height 5
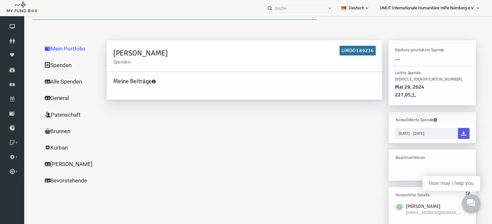
scroll to position [0, 0]
click at [58, 83] on link "Alle Spenden" at bounding box center [62, 81] width 64 height 17
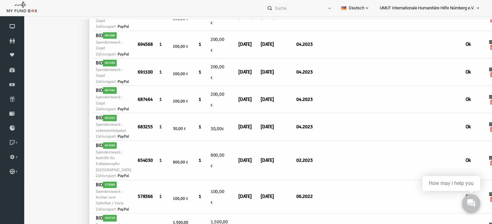
scroll to position [352, 0]
